Goal: Transaction & Acquisition: Book appointment/travel/reservation

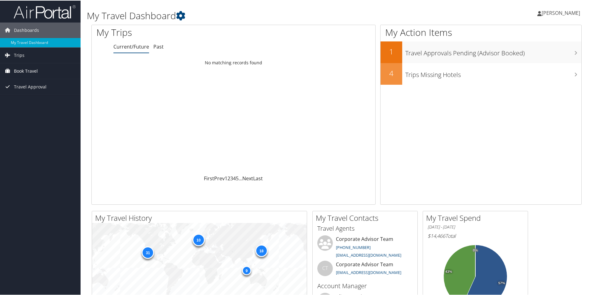
click at [17, 72] on span "Book Travel" at bounding box center [26, 70] width 24 height 15
click at [28, 100] on link "Book/Manage Online Trips" at bounding box center [40, 101] width 81 height 9
